Goal: Transaction & Acquisition: Register for event/course

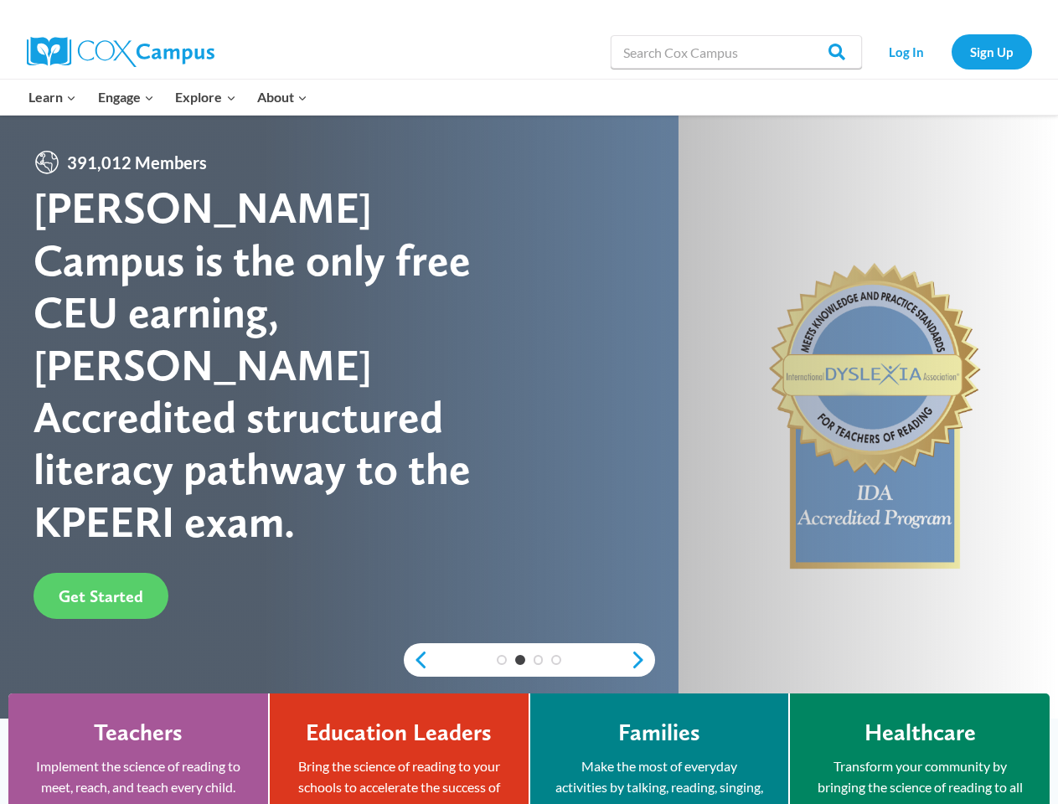
click at [528, 402] on div "Cox Campus is the only free CEU earning, IDA Accredited structured literacy pat…" at bounding box center [281, 365] width 496 height 366
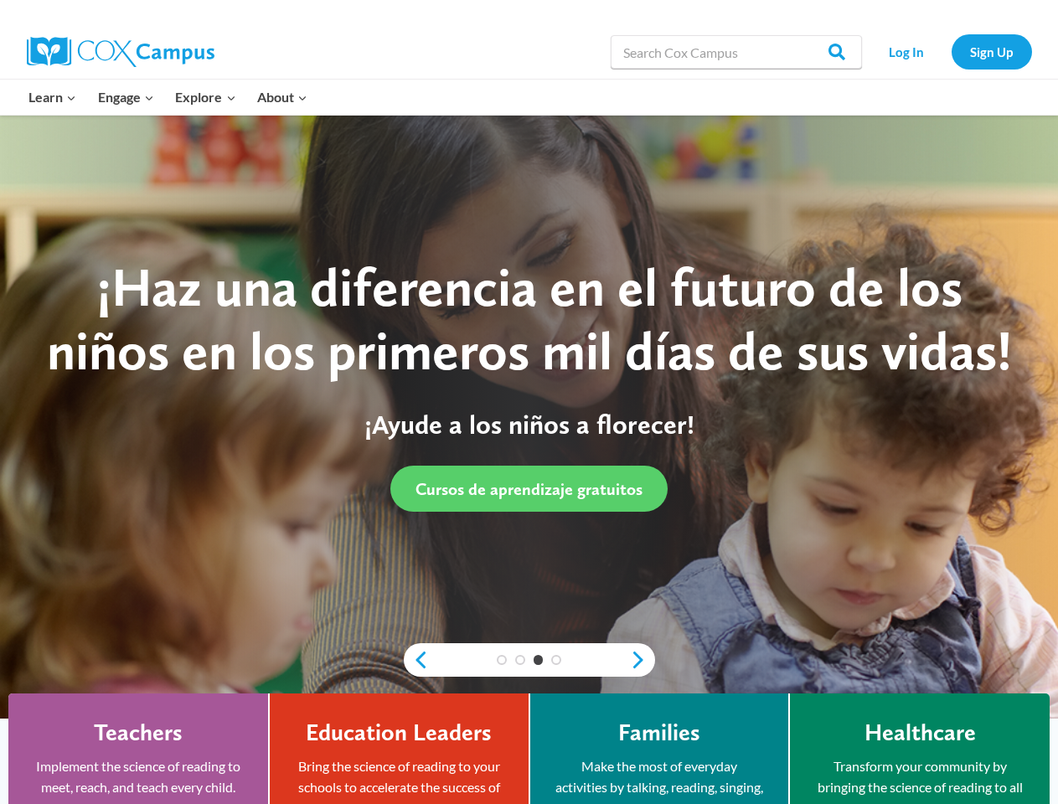
click at [529, 660] on div "3" at bounding box center [538, 660] width 18 height 10
click at [416, 660] on div "The Cox Campus Yearlong Learning Journey is Back! Join this FREE live PLC exper…" at bounding box center [529, 417] width 1058 height 603
click at [642, 660] on link "Next" at bounding box center [642, 660] width 25 height 20
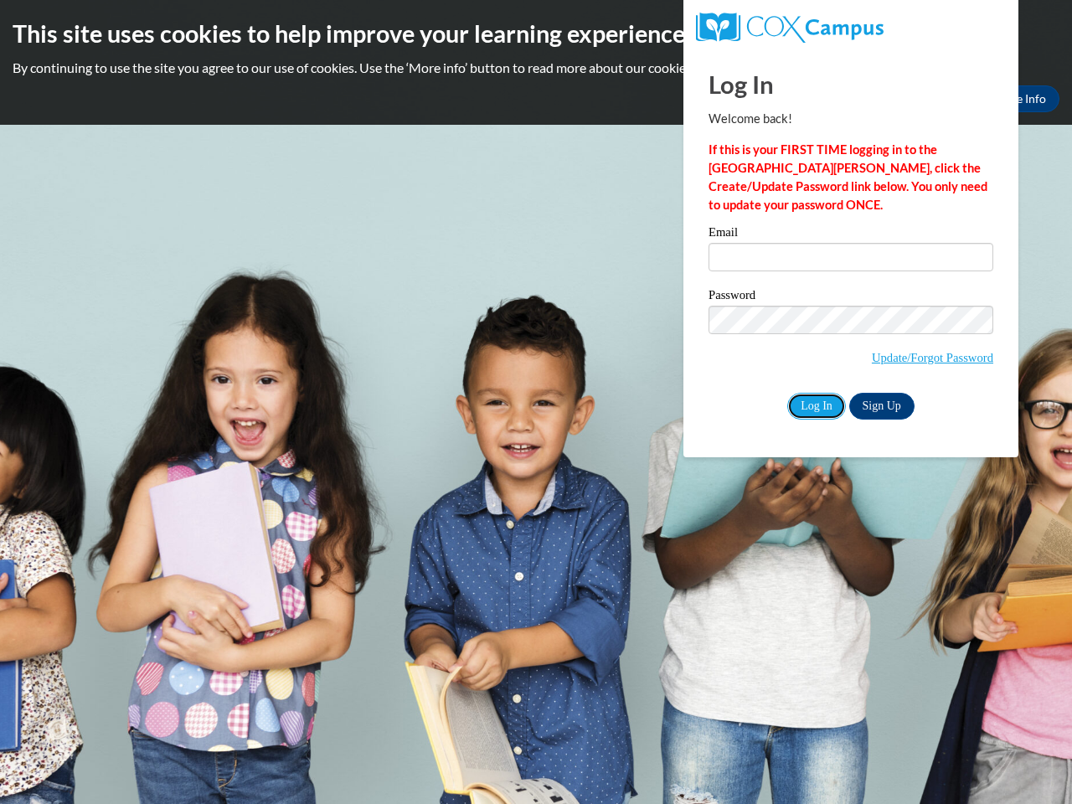
click at [816, 404] on input "Log In" at bounding box center [816, 406] width 59 height 27
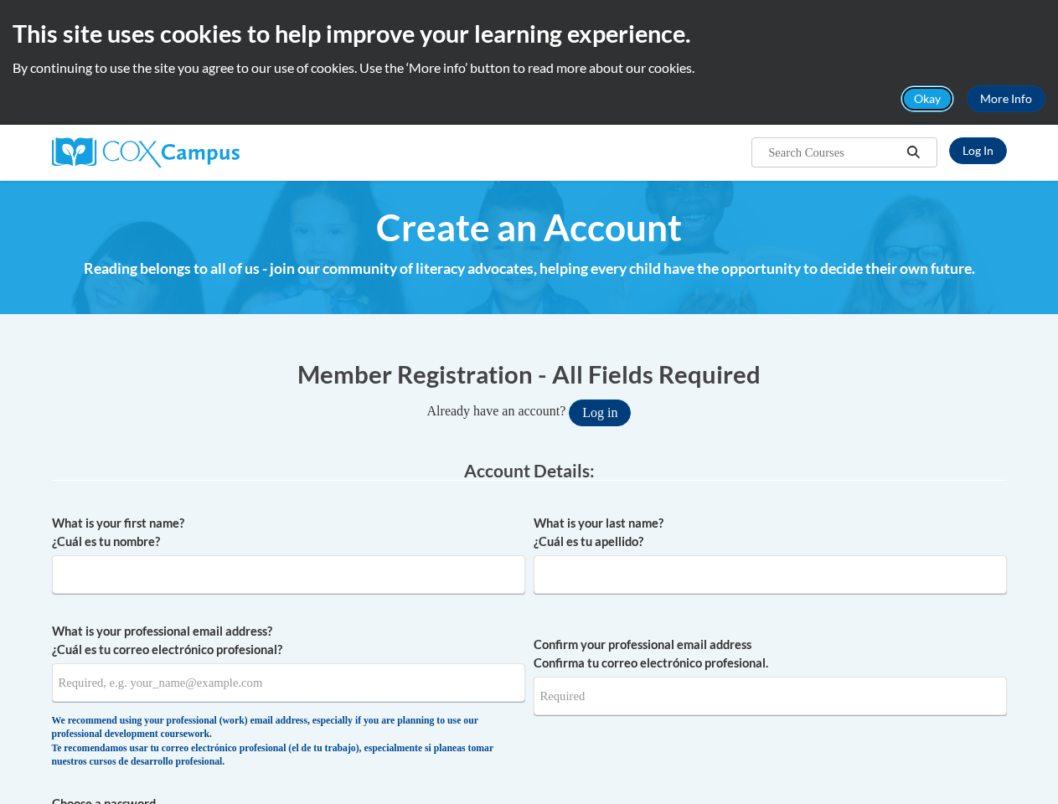
click at [928, 99] on button "Okay" at bounding box center [927, 98] width 54 height 27
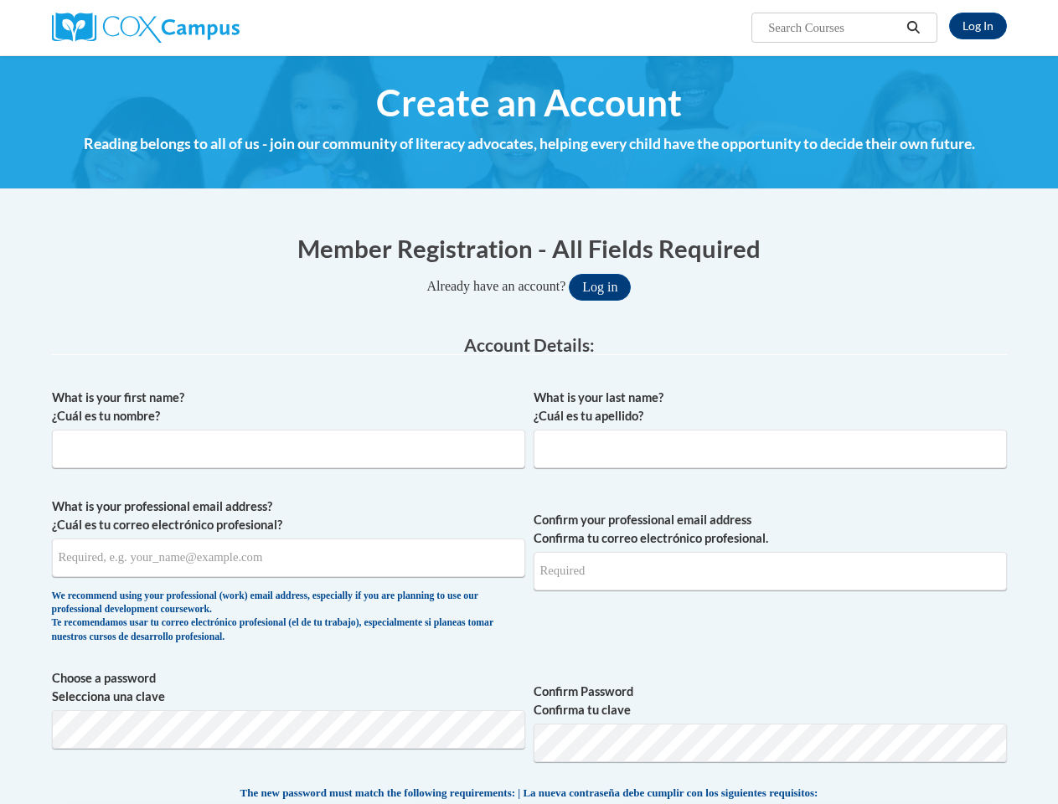
click at [914, 152] on h4 "Reading belongs to all of us - join our community of literacy advocates, helpin…" at bounding box center [529, 144] width 955 height 22
click at [288, 560] on input "What is your professional email address? ¿Cuál es tu correo electrónico profesi…" at bounding box center [288, 557] width 473 height 39
click at [770, 560] on input "Confirm your professional email address Confirma tu correo electrónico profesio…" at bounding box center [769, 571] width 473 height 39
click at [529, 699] on span "Choose a password Selecciona una clave Confirm Password Confirma tu clave" at bounding box center [529, 722] width 955 height 106
click at [529, 799] on span "The new password must match the following requirements: | La nueva contraseña d…" at bounding box center [529, 793] width 578 height 15
